Goal: Feedback & Contribution: Contribute content

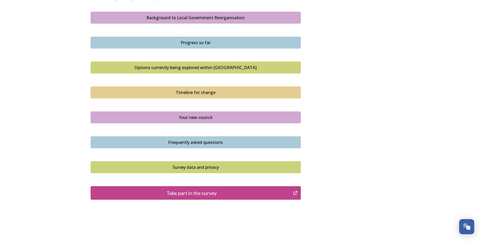
scroll to position [311, 0]
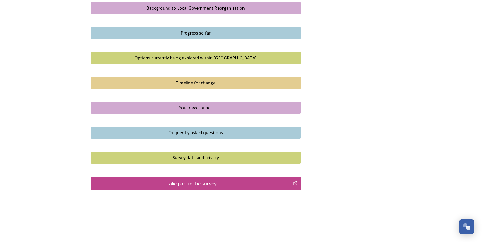
click at [202, 183] on div "Take part in the survey" at bounding box center [191, 183] width 197 height 8
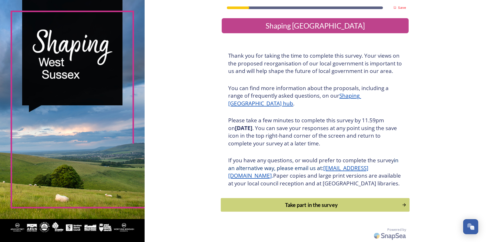
click at [294, 209] on div "Take part in the survey" at bounding box center [311, 205] width 175 height 8
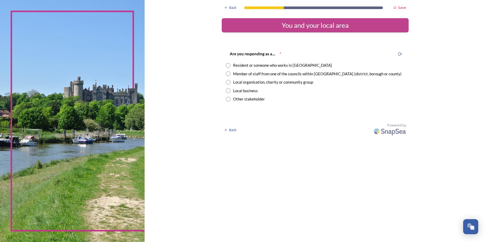
click at [258, 64] on div "Resident or someone who works in [GEOGRAPHIC_DATA]" at bounding box center [282, 65] width 99 height 6
radio input "true"
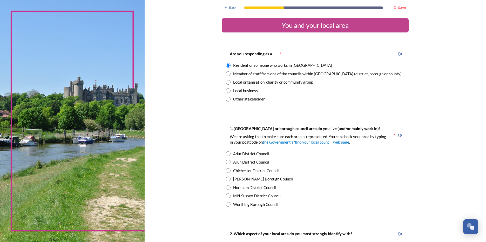
click at [235, 164] on div "Arun District Council" at bounding box center [251, 162] width 36 height 6
radio input "true"
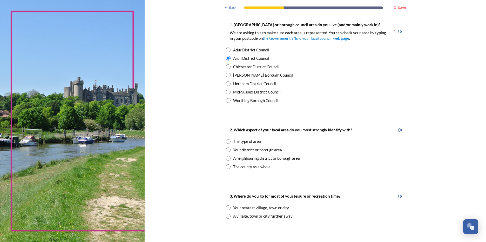
click at [236, 140] on div "The type of area" at bounding box center [247, 141] width 28 height 6
radio input "true"
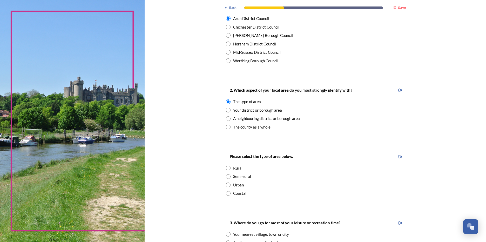
scroll to position [156, 0]
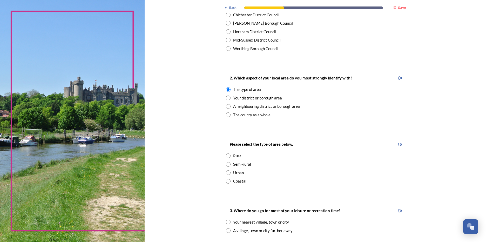
click at [233, 182] on div "Coastal" at bounding box center [239, 181] width 13 height 6
radio input "true"
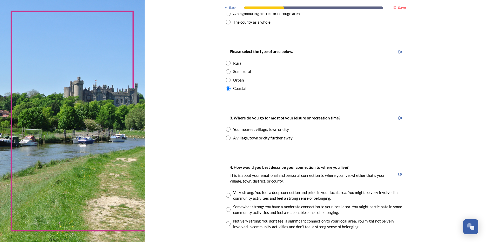
scroll to position [259, 0]
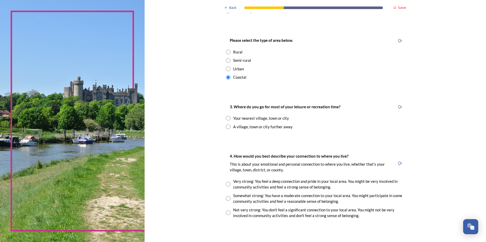
click at [226, 118] on input "radio" at bounding box center [228, 118] width 5 height 5
radio input "true"
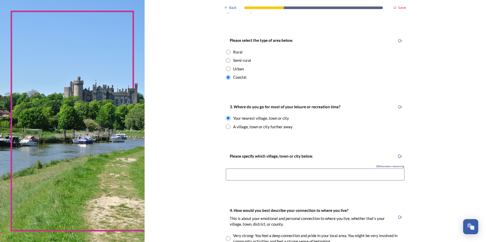
click at [227, 128] on input "radio" at bounding box center [228, 126] width 5 height 5
radio input "true"
click at [228, 119] on input "radio" at bounding box center [228, 118] width 5 height 5
radio input "true"
click at [261, 177] on input at bounding box center [315, 174] width 178 height 12
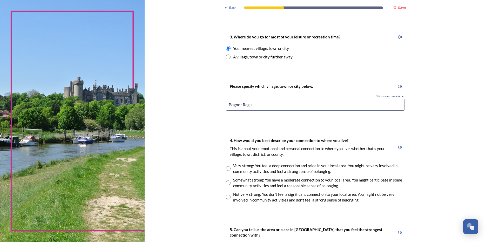
scroll to position [363, 0]
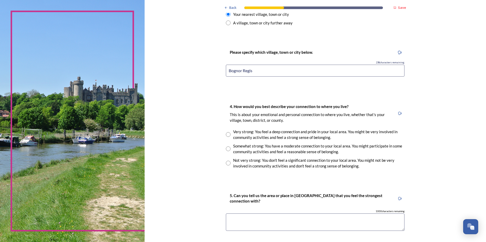
type input "Bognor Regis"
click at [237, 137] on div "Very strong: You feel a deep connection and pride in your local area. You might…" at bounding box center [318, 135] width 171 height 12
radio input "true"
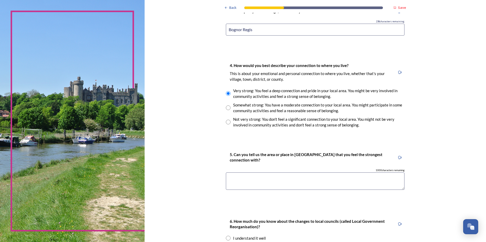
scroll to position [415, 0]
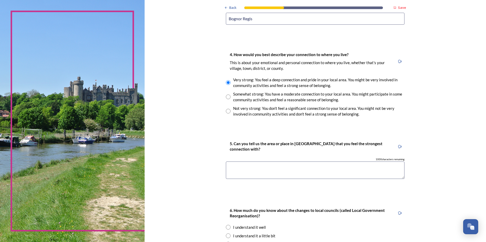
click at [250, 171] on textarea at bounding box center [315, 169] width 178 height 17
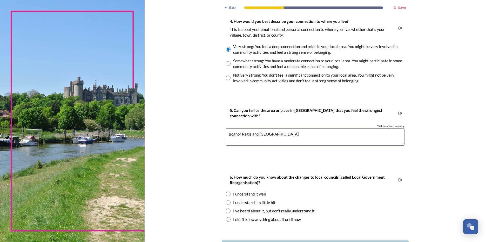
scroll to position [490, 0]
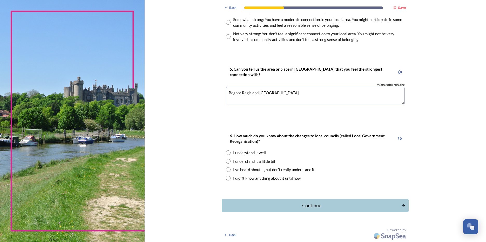
type textarea "Bognor Regis and [GEOGRAPHIC_DATA]"
click at [226, 162] on input "radio" at bounding box center [228, 161] width 5 height 5
radio input "true"
click at [279, 204] on div "Continue" at bounding box center [312, 205] width 176 height 7
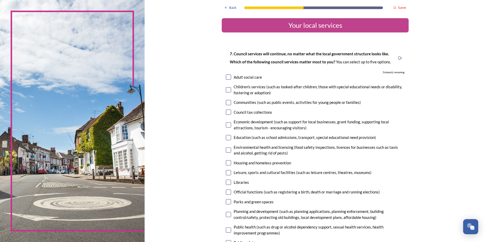
scroll to position [52, 0]
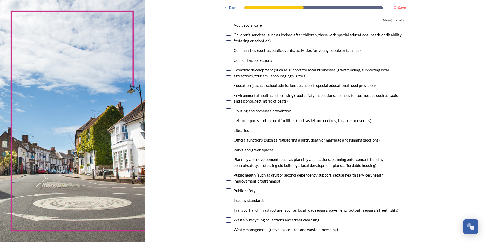
click at [227, 85] on input "checkbox" at bounding box center [228, 85] width 5 height 5
checkbox input "true"
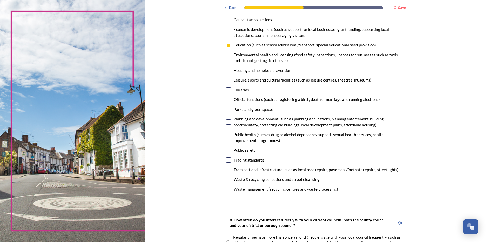
scroll to position [104, 0]
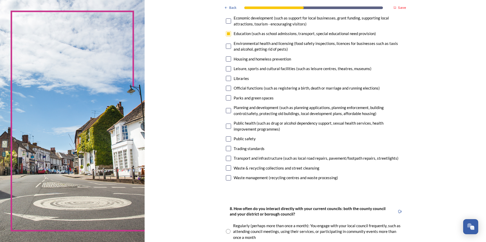
click at [229, 160] on input "checkbox" at bounding box center [228, 158] width 5 height 5
checkbox input "true"
click at [227, 167] on input "checkbox" at bounding box center [228, 167] width 5 height 5
checkbox input "true"
click at [227, 176] on input "checkbox" at bounding box center [228, 177] width 5 height 5
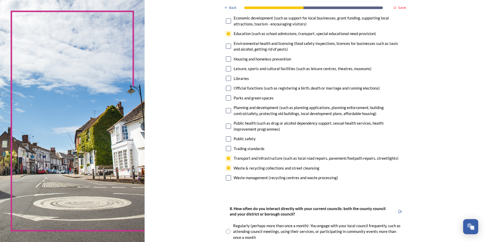
checkbox input "true"
click at [228, 111] on input "checkbox" at bounding box center [228, 110] width 5 height 5
checkbox input "true"
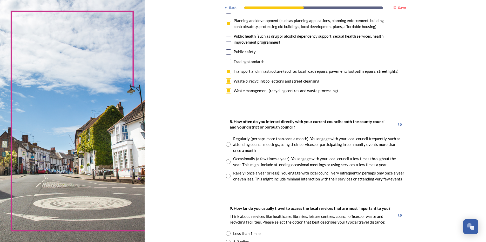
scroll to position [208, 0]
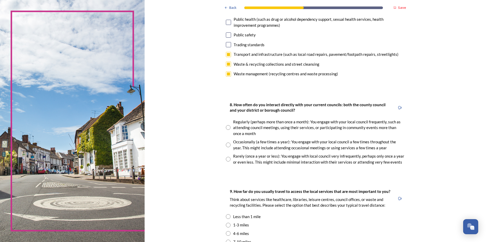
click at [226, 145] on input "radio" at bounding box center [228, 144] width 5 height 5
radio input "true"
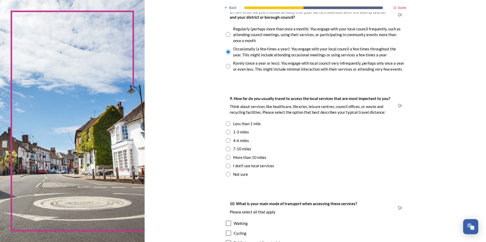
scroll to position [311, 0]
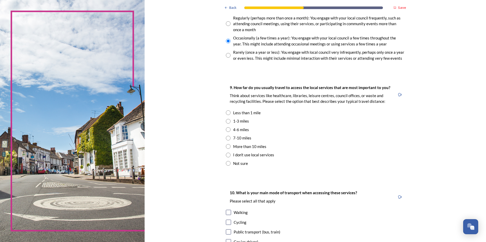
click at [226, 120] on input "radio" at bounding box center [228, 121] width 5 height 5
radio input "true"
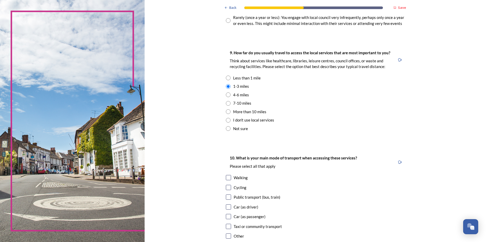
scroll to position [415, 0]
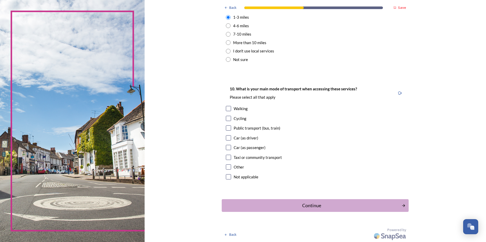
click at [227, 138] on input "checkbox" at bounding box center [228, 137] width 5 height 5
checkbox input "true"
click at [306, 205] on div "Continue" at bounding box center [312, 205] width 176 height 7
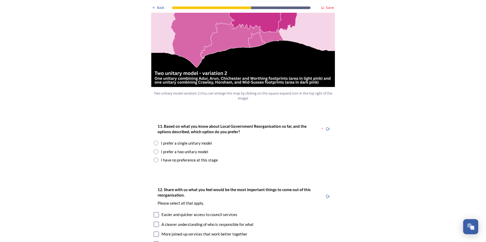
scroll to position [674, 0]
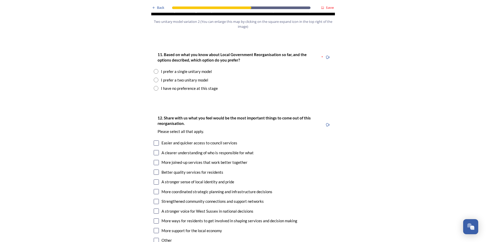
click at [156, 69] on input "radio" at bounding box center [156, 71] width 5 height 5
radio input "true"
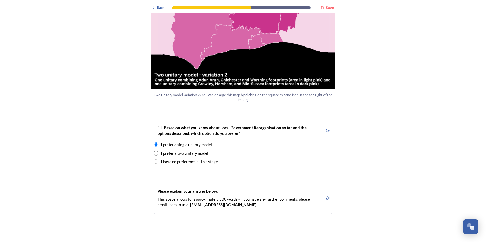
scroll to position [623, 0]
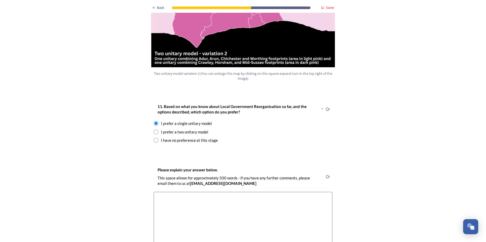
click at [201, 192] on textarea at bounding box center [243, 221] width 178 height 58
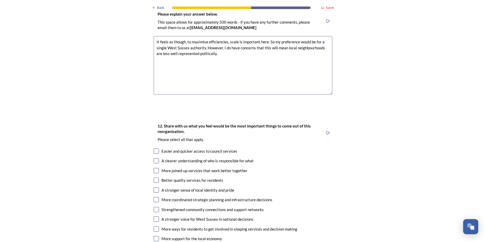
scroll to position [726, 0]
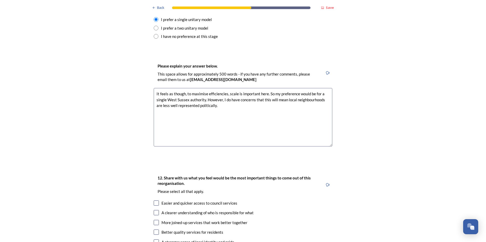
drag, startPoint x: 262, startPoint y: 87, endPoint x: 284, endPoint y: 84, distance: 21.9
click at [284, 88] on textarea "It feels as though, to maximise efficiencies, scale is important here. So my pr…" at bounding box center [243, 117] width 178 height 58
click at [274, 88] on textarea "It feels as though, to maximise efficiencies, scale is important here. So my pr…" at bounding box center [243, 117] width 178 height 58
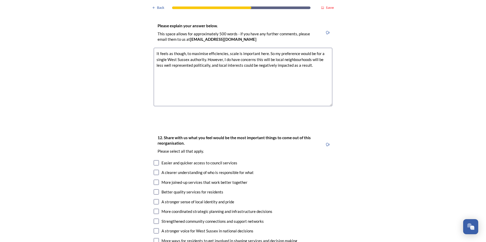
scroll to position [778, 0]
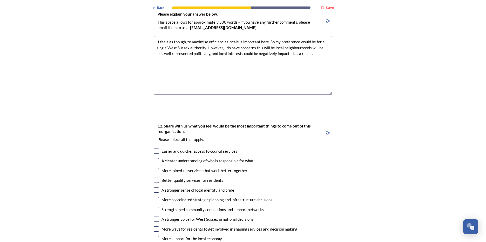
click at [265, 36] on textarea "It feels as though, to maximise efficiencies, scale is important here. So my pr…" at bounding box center [243, 65] width 178 height 58
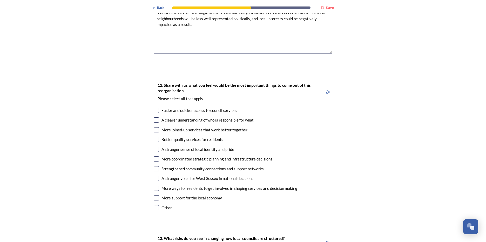
scroll to position [830, 0]
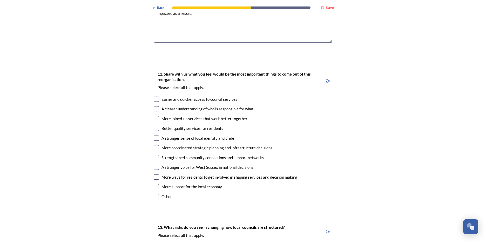
type textarea "It feels as though, to maximise efficiencies, scale is important here - particu…"
click at [154, 97] on input "checkbox" at bounding box center [156, 99] width 5 height 5
checkbox input "true"
click at [154, 106] on input "checkbox" at bounding box center [156, 108] width 5 height 5
checkbox input "true"
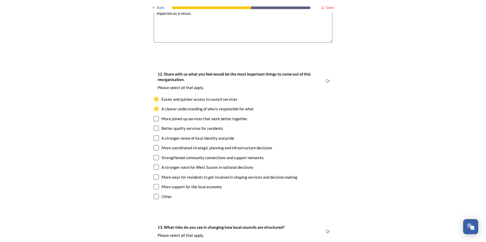
click at [153, 106] on div "12. Share with us what you feel would be the most important things to come out …" at bounding box center [242, 136] width 187 height 140
click at [154, 116] on input "checkbox" at bounding box center [156, 118] width 5 height 5
checkbox input "true"
click at [154, 126] on input "checkbox" at bounding box center [156, 128] width 5 height 5
checkbox input "true"
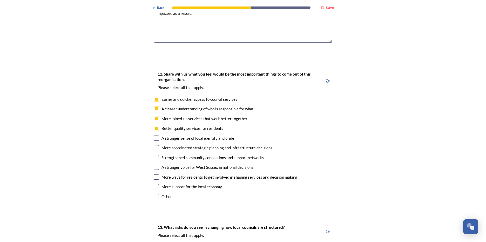
drag, startPoint x: 154, startPoint y: 134, endPoint x: 159, endPoint y: 167, distance: 33.4
click at [159, 167] on div "12. Share with us what you feel would be the most important things to come out …" at bounding box center [242, 136] width 187 height 140
click at [154, 184] on input "checkbox" at bounding box center [156, 186] width 5 height 5
checkbox input "true"
click at [154, 145] on input "checkbox" at bounding box center [156, 147] width 5 height 5
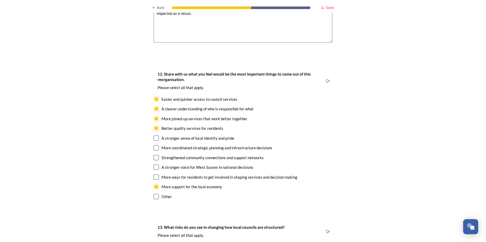
checkbox input "true"
click at [154, 155] on input "checkbox" at bounding box center [156, 157] width 5 height 5
checkbox input "true"
click at [154, 164] on input "checkbox" at bounding box center [156, 166] width 5 height 5
checkbox input "true"
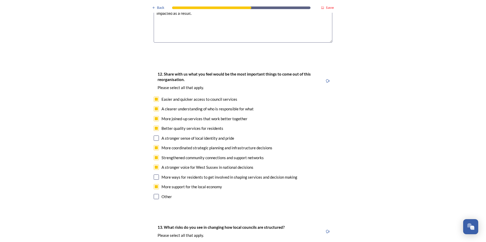
click at [154, 174] on input "checkbox" at bounding box center [156, 176] width 5 height 5
checkbox input "true"
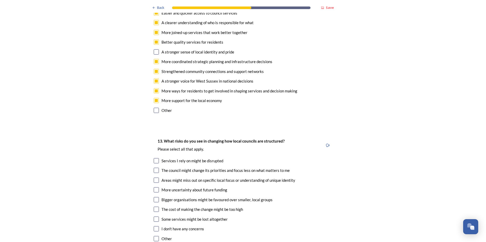
scroll to position [934, 0]
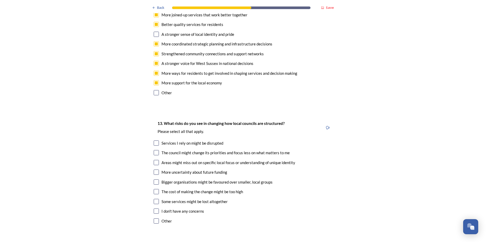
click at [154, 140] on input "checkbox" at bounding box center [156, 142] width 5 height 5
checkbox input "true"
click at [154, 150] on input "checkbox" at bounding box center [156, 152] width 5 height 5
checkbox input "true"
click at [155, 160] on input "checkbox" at bounding box center [156, 162] width 5 height 5
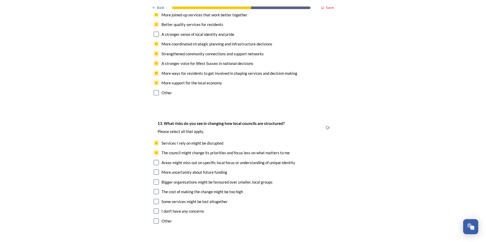
checkbox input "true"
click at [154, 169] on input "checkbox" at bounding box center [156, 171] width 5 height 5
checkbox input "true"
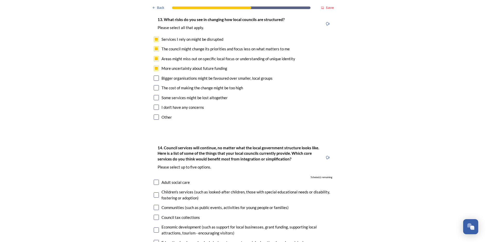
scroll to position [986, 0]
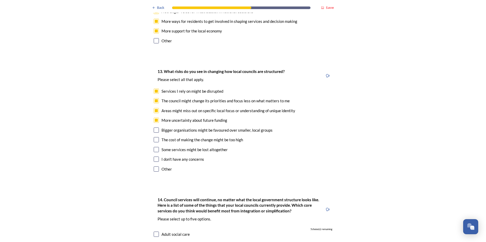
click at [154, 127] on input "checkbox" at bounding box center [156, 129] width 5 height 5
checkbox input "true"
click at [154, 137] on input "checkbox" at bounding box center [156, 139] width 5 height 5
checkbox input "true"
click at [154, 147] on input "checkbox" at bounding box center [156, 149] width 5 height 5
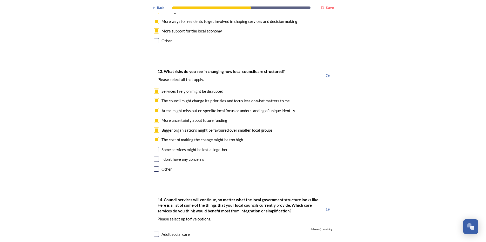
checkbox input "true"
click at [155, 166] on input "checkbox" at bounding box center [156, 168] width 5 height 5
checkbox input "true"
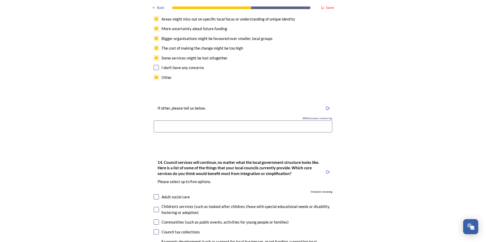
scroll to position [1090, 0]
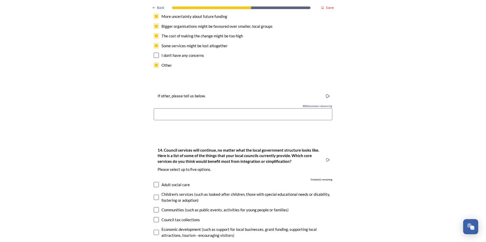
click at [176, 108] on input at bounding box center [243, 114] width 178 height 12
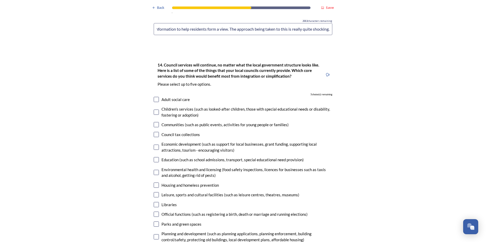
scroll to position [1193, 0]
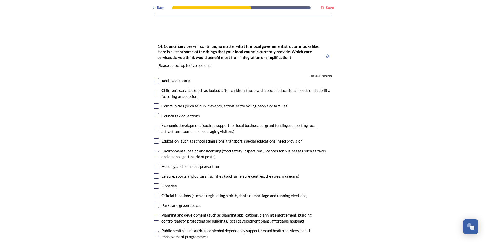
type input "I'm very concerned that these changes are being made with absolutely no busines…"
click at [155, 126] on input "checkbox" at bounding box center [156, 128] width 5 height 5
checkbox input "true"
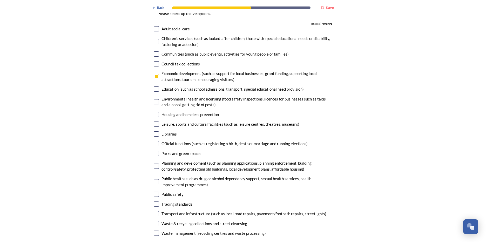
click at [155, 163] on input "checkbox" at bounding box center [156, 165] width 5 height 5
checkbox input "true"
drag, startPoint x: 154, startPoint y: 206, endPoint x: 153, endPoint y: 219, distance: 13.0
click at [154, 221] on input "checkbox" at bounding box center [156, 223] width 5 height 5
checkbox input "true"
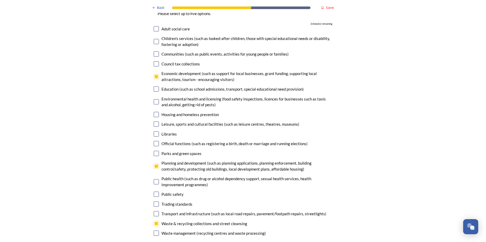
click at [155, 230] on input "checkbox" at bounding box center [156, 232] width 5 height 5
checkbox input "true"
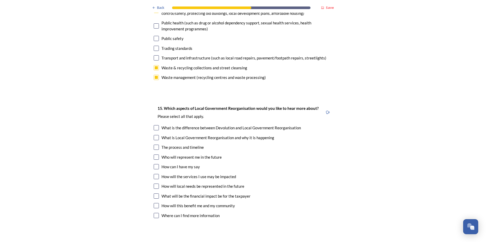
scroll to position [1453, 0]
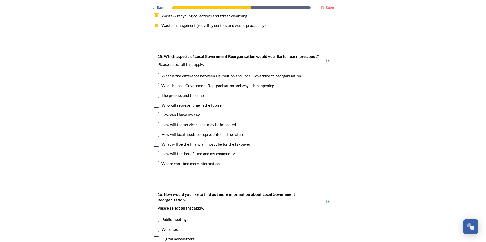
click at [154, 93] on input "checkbox" at bounding box center [156, 95] width 5 height 5
checkbox input "true"
click at [154, 102] on input "checkbox" at bounding box center [156, 104] width 5 height 5
checkbox input "true"
click at [154, 112] on input "checkbox" at bounding box center [156, 114] width 5 height 5
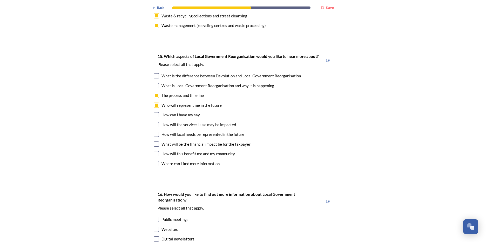
checkbox input "true"
click at [155, 122] on input "checkbox" at bounding box center [156, 124] width 5 height 5
checkbox input "true"
click at [155, 132] on input "checkbox" at bounding box center [156, 134] width 5 height 5
checkbox input "true"
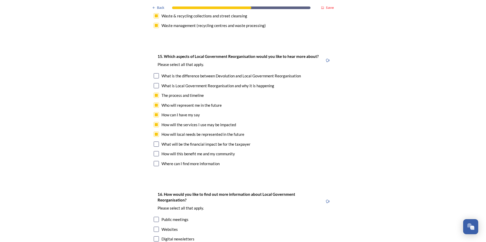
click at [154, 141] on input "checkbox" at bounding box center [156, 143] width 5 height 5
checkbox input "true"
click at [154, 151] on input "checkbox" at bounding box center [156, 153] width 5 height 5
checkbox input "true"
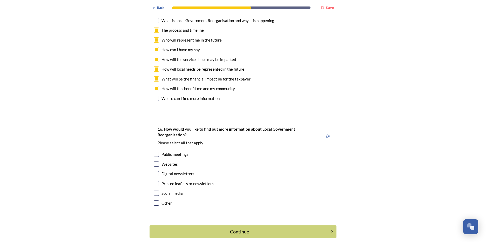
scroll to position [1529, 0]
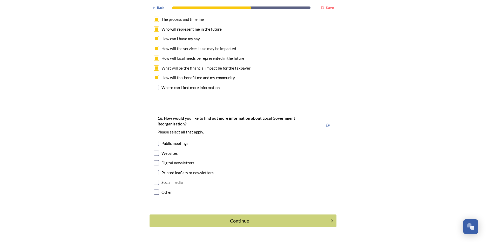
click at [154, 150] on input "checkbox" at bounding box center [156, 152] width 5 height 5
checkbox input "true"
click at [154, 160] on input "checkbox" at bounding box center [156, 162] width 5 height 5
checkbox input "true"
click at [156, 141] on input "checkbox" at bounding box center [156, 143] width 5 height 5
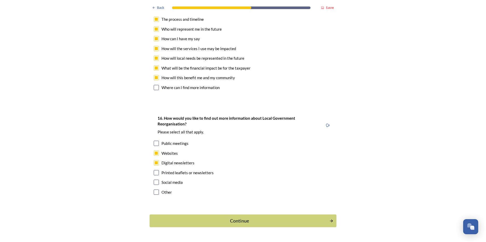
checkbox input "true"
click at [156, 170] on input "checkbox" at bounding box center [156, 172] width 5 height 5
checkbox input "true"
click at [155, 180] on input "checkbox" at bounding box center [156, 182] width 5 height 5
checkbox input "true"
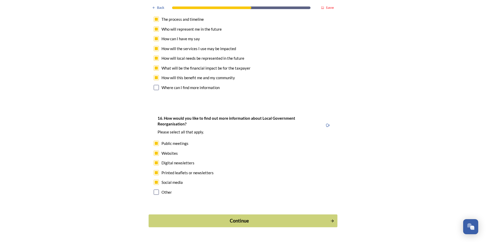
click at [240, 217] on div "Continue" at bounding box center [240, 220] width 176 height 7
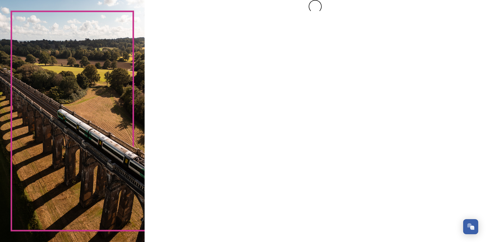
scroll to position [0, 0]
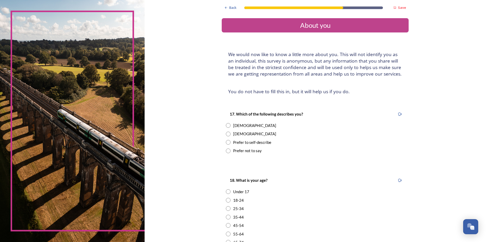
click at [234, 133] on div "[DEMOGRAPHIC_DATA]" at bounding box center [254, 134] width 43 height 6
radio input "true"
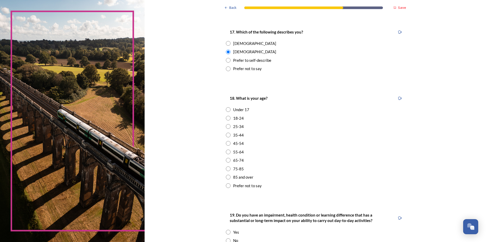
scroll to position [104, 0]
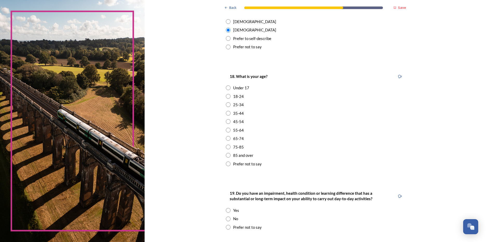
click at [233, 123] on div "45-54" at bounding box center [238, 122] width 11 height 6
radio input "true"
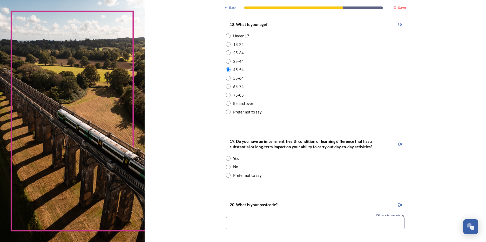
click at [233, 166] on div "No" at bounding box center [235, 167] width 5 height 6
radio input "true"
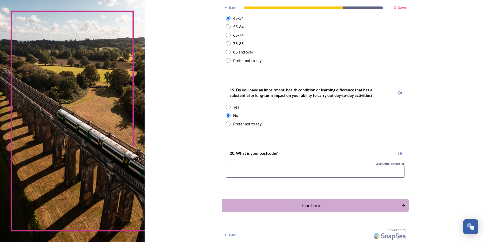
click at [232, 171] on input at bounding box center [315, 172] width 178 height 12
type input "po21 5ssf"
click at [278, 202] on div "Continue" at bounding box center [312, 205] width 176 height 7
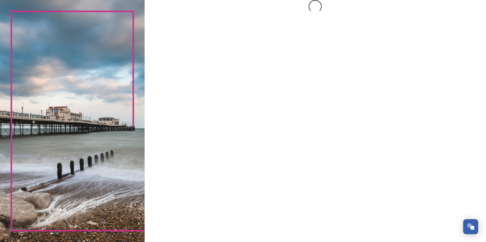
scroll to position [0, 0]
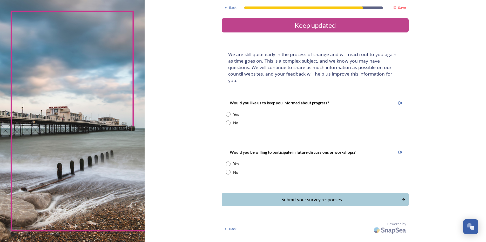
click at [228, 112] on input "radio" at bounding box center [228, 114] width 5 height 5
radio input "true"
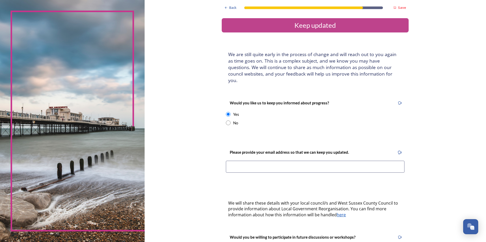
click at [257, 170] on div "Please provide your email address so that we can keep you updated." at bounding box center [315, 162] width 187 height 37
click at [257, 162] on input at bounding box center [315, 167] width 178 height 12
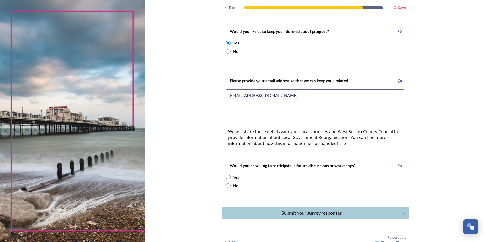
scroll to position [72, 0]
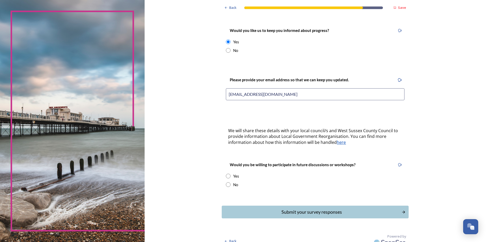
type input "[EMAIL_ADDRESS][DOMAIN_NAME]"
click at [230, 182] on div "No" at bounding box center [315, 185] width 178 height 6
radio input "true"
click at [301, 208] on div "Submit your survey responses" at bounding box center [312, 211] width 176 height 7
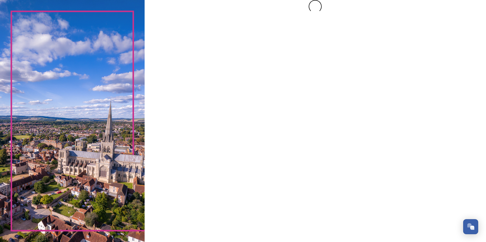
scroll to position [0, 0]
